Goal: Transaction & Acquisition: Purchase product/service

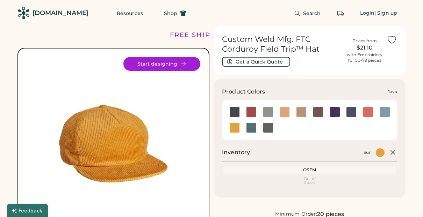
click at [319, 114] on div at bounding box center [318, 112] width 10 height 10
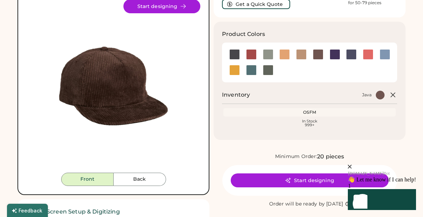
scroll to position [57, 0]
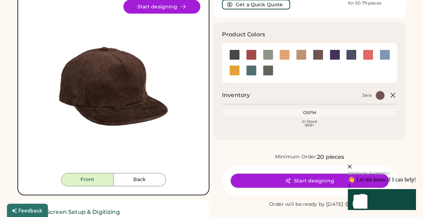
click at [301, 180] on button "Start designing" at bounding box center [310, 181] width 158 height 14
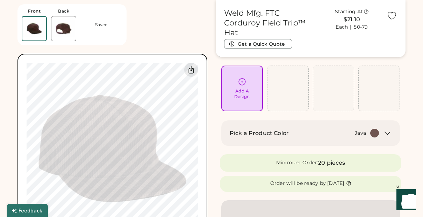
scroll to position [34, 0]
click at [243, 82] on icon at bounding box center [242, 81] width 9 height 9
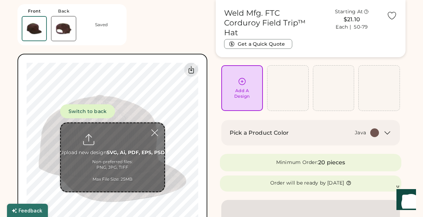
click at [114, 157] on input "file" at bounding box center [112, 157] width 103 height 68
type input "**********"
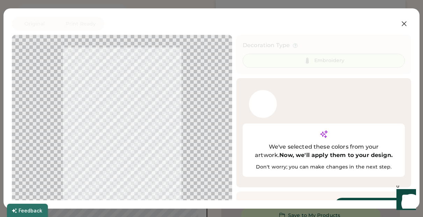
scroll to position [5, 0]
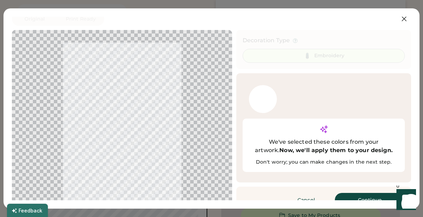
click at [372, 193] on button "Continue" at bounding box center [370, 200] width 70 height 14
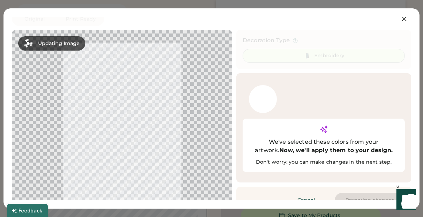
scroll to position [0, 0]
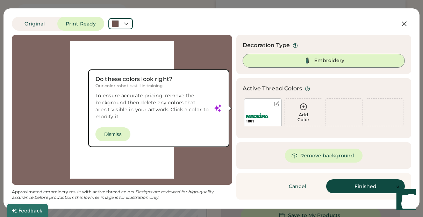
click at [184, 51] on div at bounding box center [122, 110] width 208 height 138
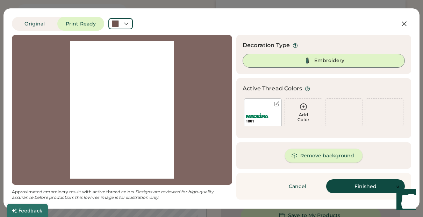
click at [317, 156] on button "Remove background" at bounding box center [324, 156] width 78 height 14
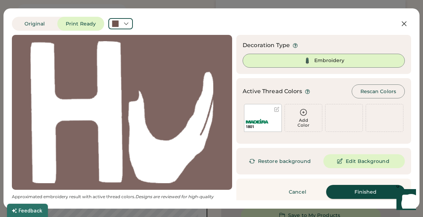
click at [366, 192] on button "Finished" at bounding box center [365, 192] width 79 height 14
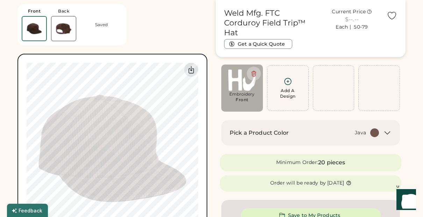
type input "****"
